Goal: Task Accomplishment & Management: Use online tool/utility

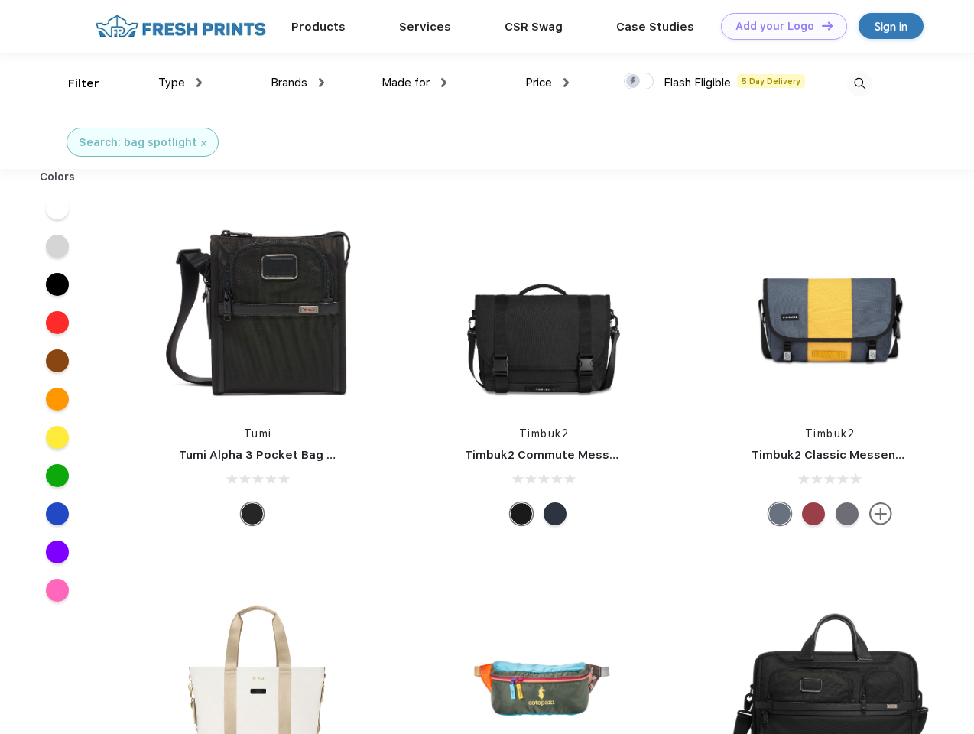
click at [778, 26] on link "Add your Logo Design Tool" at bounding box center [784, 26] width 126 height 27
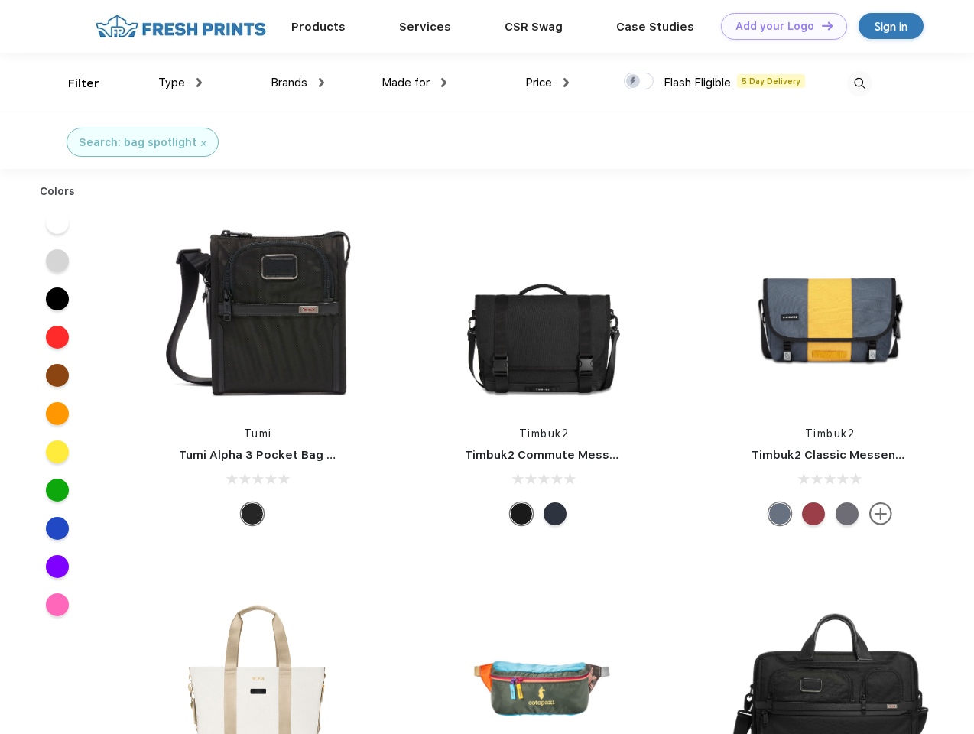
click at [0, 0] on div "Design Tool" at bounding box center [0, 0] width 0 height 0
click at [820, 25] on link "Add your Logo Design Tool" at bounding box center [784, 26] width 126 height 27
click at [73, 83] on div "Filter" at bounding box center [83, 84] width 31 height 18
click at [180, 83] on span "Type" at bounding box center [171, 83] width 27 height 14
click at [297, 83] on span "Brands" at bounding box center [289, 83] width 37 height 14
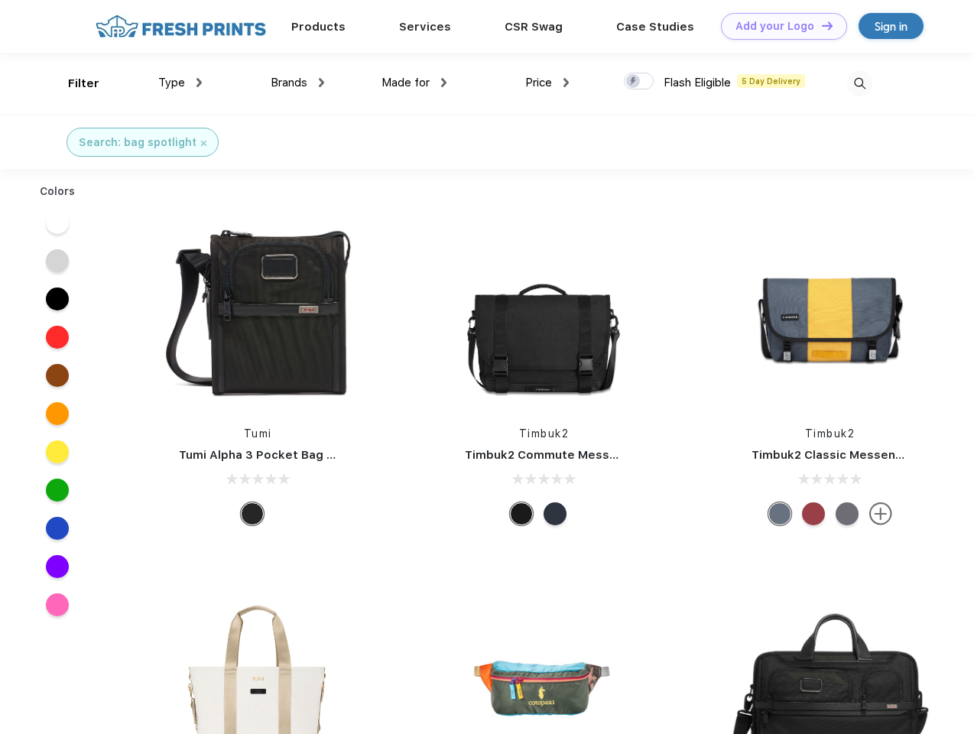
click at [414, 83] on span "Made for" at bounding box center [406, 83] width 48 height 14
click at [547, 83] on span "Price" at bounding box center [538, 83] width 27 height 14
click at [639, 82] on div at bounding box center [639, 81] width 30 height 17
click at [634, 82] on input "checkbox" at bounding box center [629, 77] width 10 height 10
click at [859, 83] on img at bounding box center [859, 83] width 25 height 25
